Goal: Download file/media

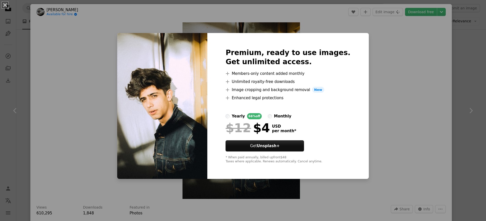
scroll to position [51, 0]
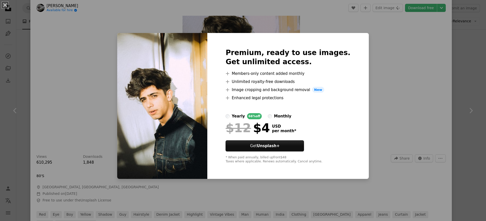
click at [378, 87] on div "An X shape Premium, ready to use images. Get unlimited access. A plus sign Memb…" at bounding box center [243, 110] width 486 height 221
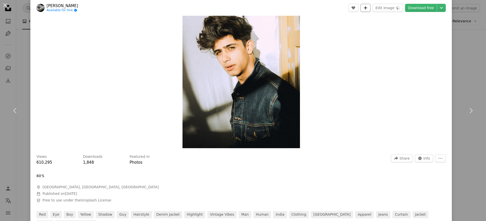
click at [367, 9] on icon "A plus sign" at bounding box center [366, 8] width 4 height 4
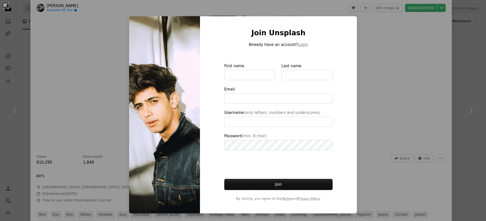
click at [383, 69] on div "An X shape Join Unsplash Already have an account? Login First name Last name Em…" at bounding box center [243, 110] width 486 height 221
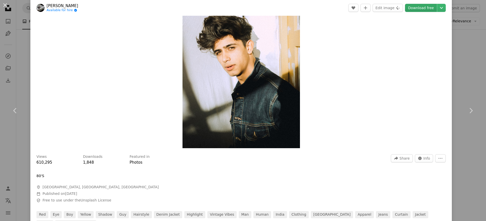
click at [421, 7] on link "Download free" at bounding box center [421, 8] width 32 height 8
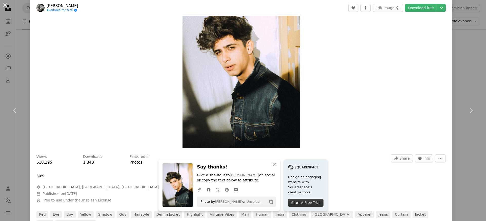
click at [273, 166] on icon "An X shape" at bounding box center [275, 164] width 6 height 6
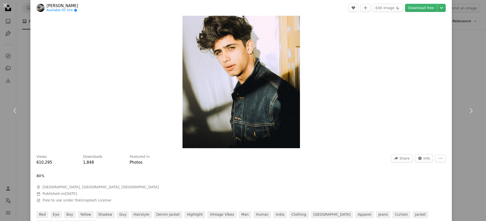
drag, startPoint x: 224, startPoint y: 79, endPoint x: 330, endPoint y: 89, distance: 105.7
click at [363, 91] on div "Zoom in" at bounding box center [241, 59] width 422 height 181
click at [241, 76] on img "Zoom in on this image" at bounding box center [242, 60] width 118 height 176
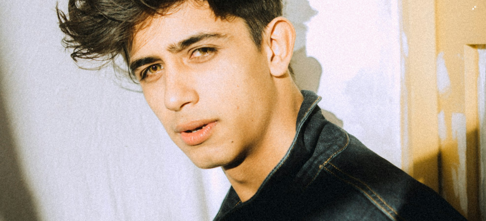
scroll to position [275, 0]
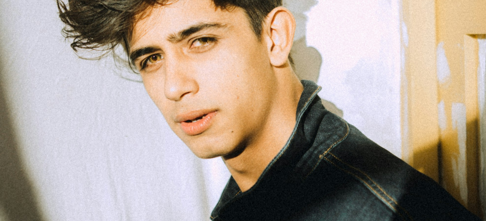
click at [190, 61] on img "Zoom out on this image" at bounding box center [243, 90] width 487 height 730
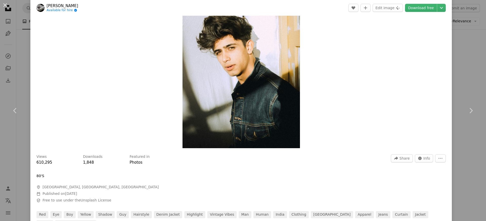
scroll to position [22, 0]
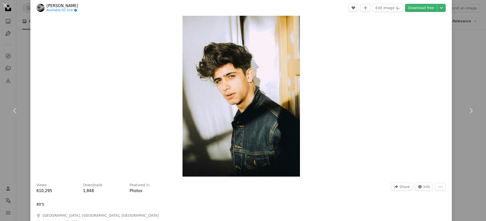
click at [190, 61] on img "Zoom in on this image" at bounding box center [242, 88] width 118 height 176
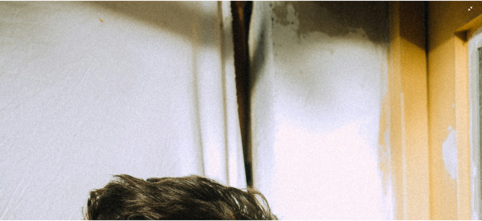
scroll to position [249, 0]
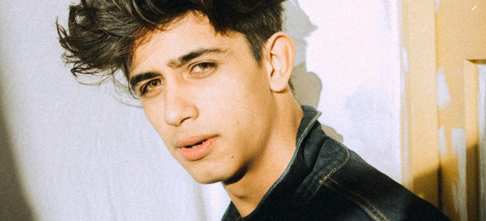
click at [55, 11] on img "Zoom out on this image" at bounding box center [243, 116] width 487 height 730
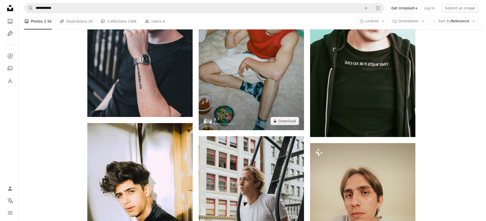
scroll to position [355, 0]
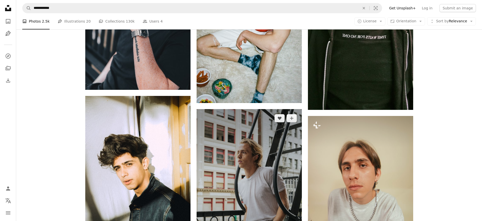
click at [252, 168] on img at bounding box center [249, 188] width 105 height 158
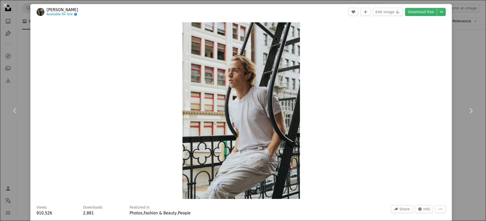
drag, startPoint x: 237, startPoint y: 105, endPoint x: 303, endPoint y: 84, distance: 69.4
click at [300, 84] on div "Zoom in" at bounding box center [241, 110] width 422 height 181
click at [305, 90] on div "Zoom in" at bounding box center [241, 110] width 422 height 181
click at [391, 61] on div "Zoom in" at bounding box center [241, 110] width 422 height 181
click at [196, 155] on img "Zoom in on this image" at bounding box center [242, 110] width 118 height 176
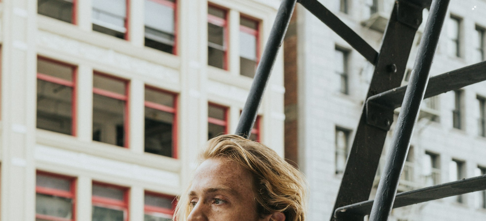
scroll to position [249, 0]
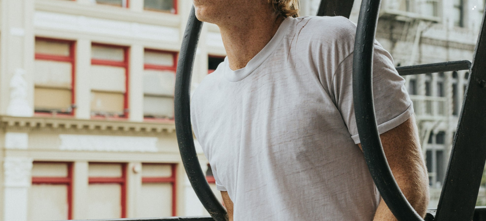
click at [290, 79] on img "Zoom out on this image" at bounding box center [243, 116] width 487 height 730
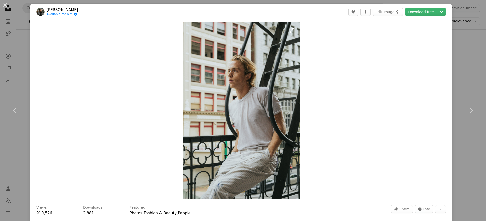
click at [287, 80] on img "Zoom in on this image" at bounding box center [242, 110] width 118 height 176
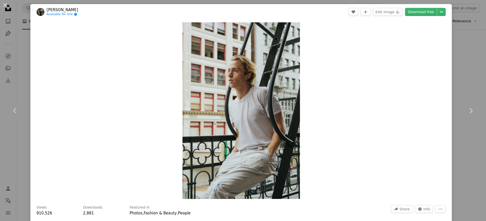
click at [399, 71] on div "Zoom in" at bounding box center [241, 110] width 422 height 181
click at [250, 55] on img "Zoom in on this image" at bounding box center [242, 110] width 118 height 176
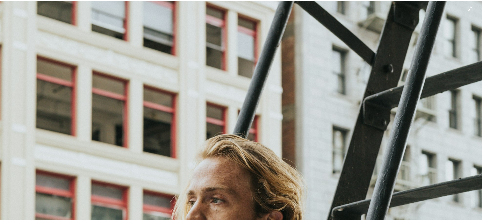
scroll to position [249, 0]
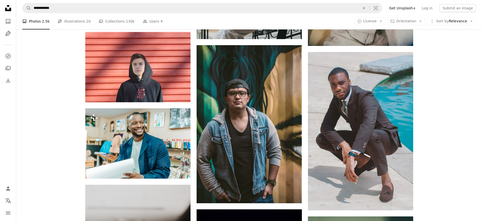
scroll to position [456, 0]
